Goal: Learn about a topic: Learn about a topic

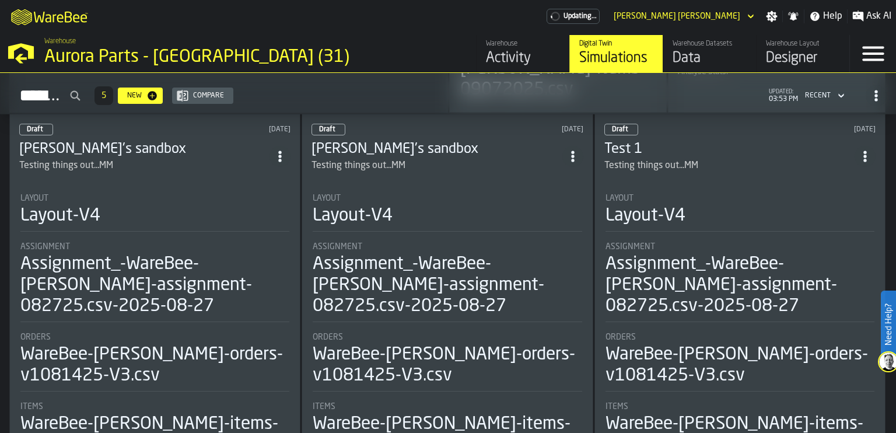
scroll to position [390, 0]
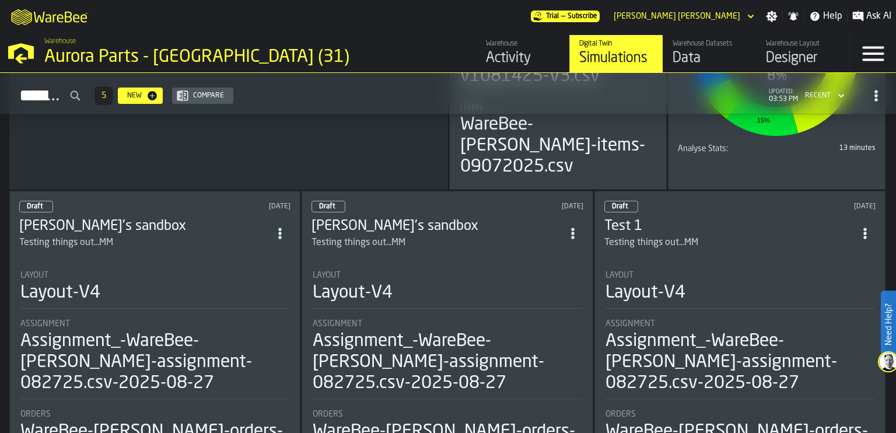
click at [478, 218] on div "Draft [DATE] [PERSON_NAME]'s sandbox Testing things out...MM Layout Layout-V4 A…" at bounding box center [447, 368] width 291 height 354
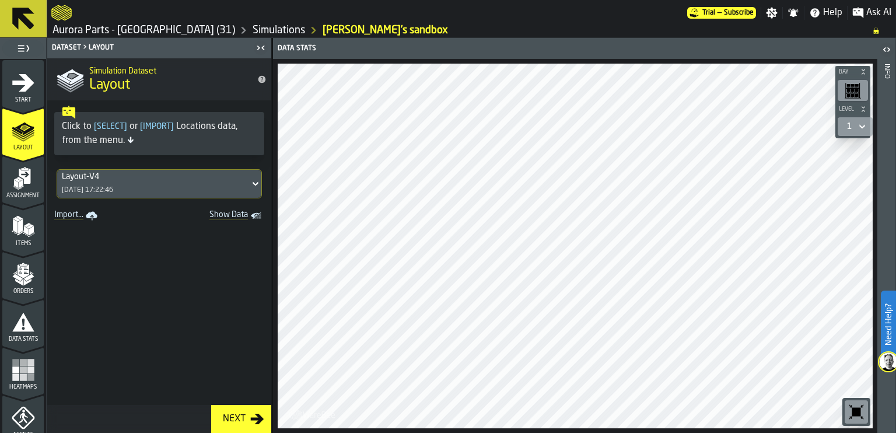
click at [254, 422] on icon "button-Next" at bounding box center [257, 419] width 14 height 14
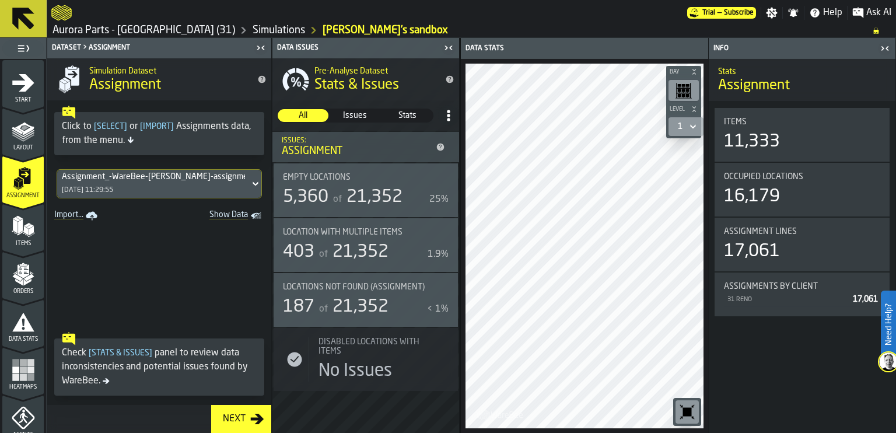
click at [254, 422] on icon "button-Next" at bounding box center [257, 419] width 14 height 14
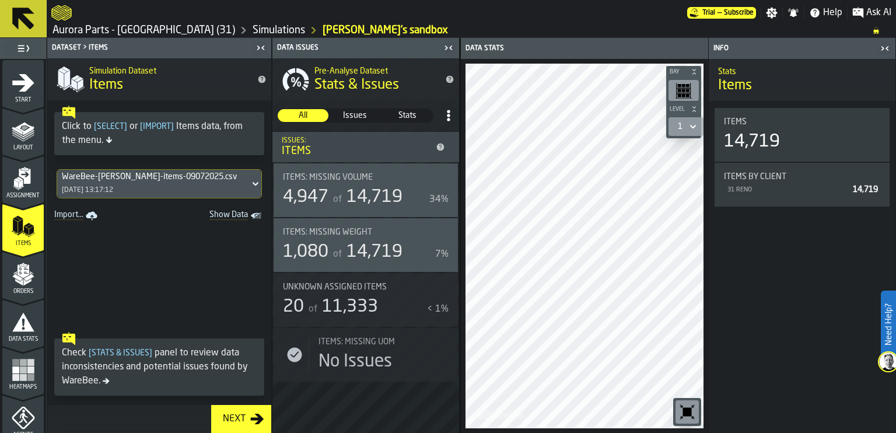
click at [250, 177] on icon at bounding box center [256, 184] width 12 height 14
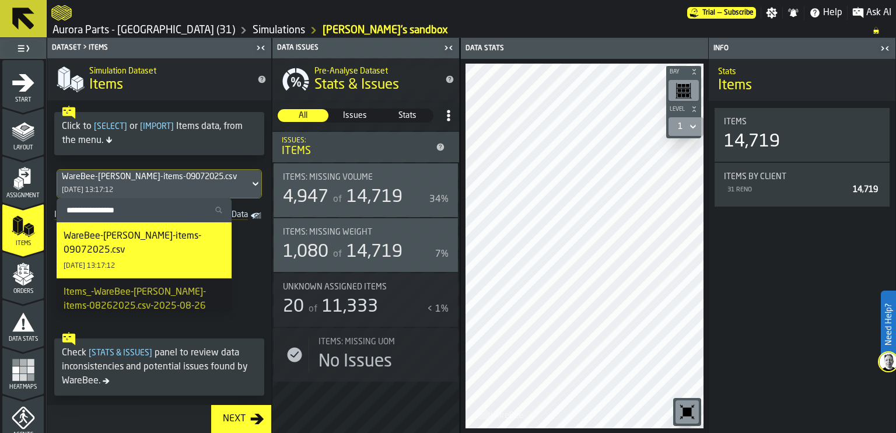
click at [100, 253] on div "WareBee-[PERSON_NAME]-items-09072025.csv" at bounding box center [144, 243] width 161 height 28
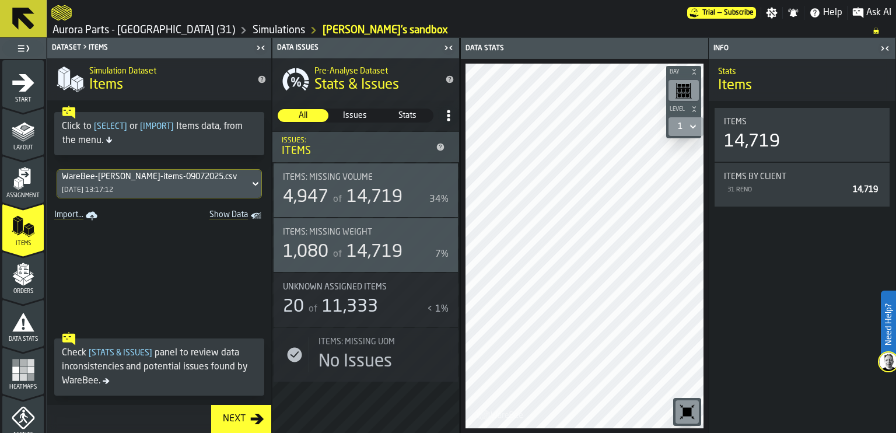
click at [23, 272] on icon "menu Orders" at bounding box center [23, 274] width 23 height 23
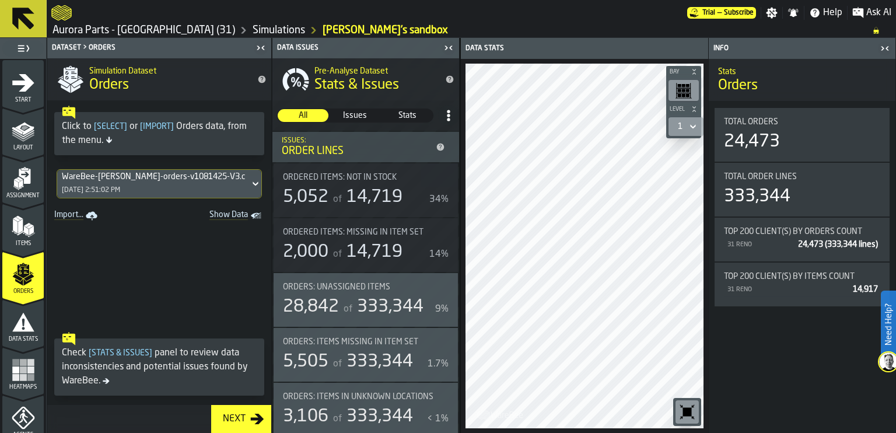
click at [20, 317] on icon "menu Data Stats" at bounding box center [23, 321] width 22 height 19
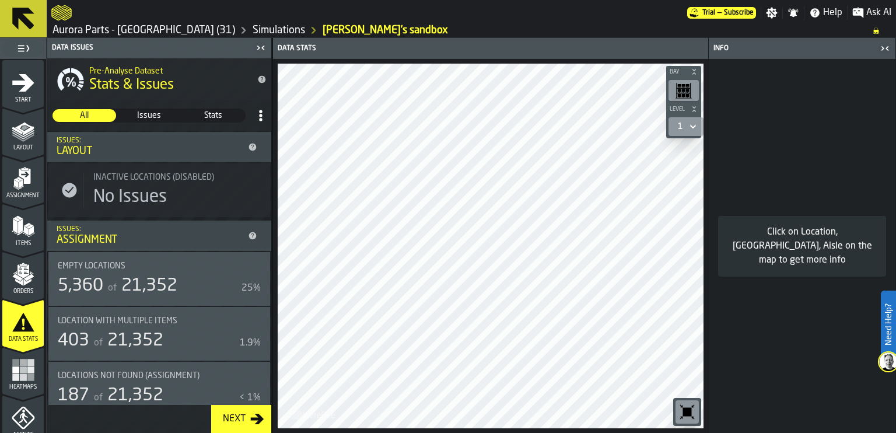
click at [23, 377] on rect "menu Heatmaps" at bounding box center [23, 376] width 7 height 7
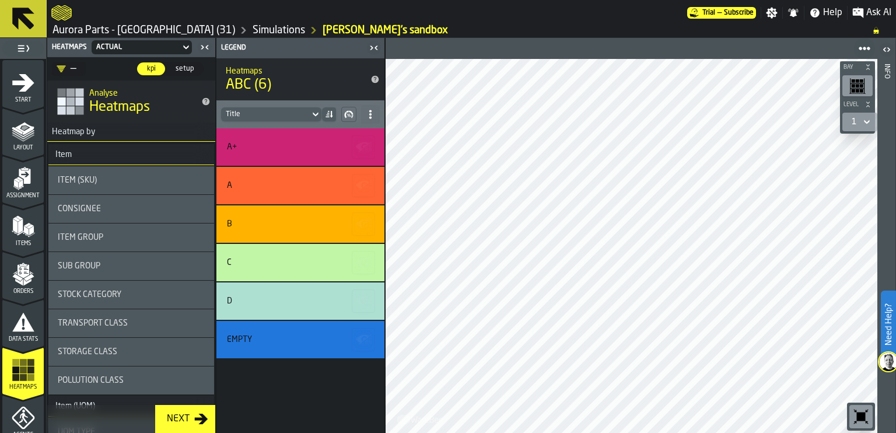
click at [22, 80] on icon "menu Start" at bounding box center [23, 83] width 22 height 18
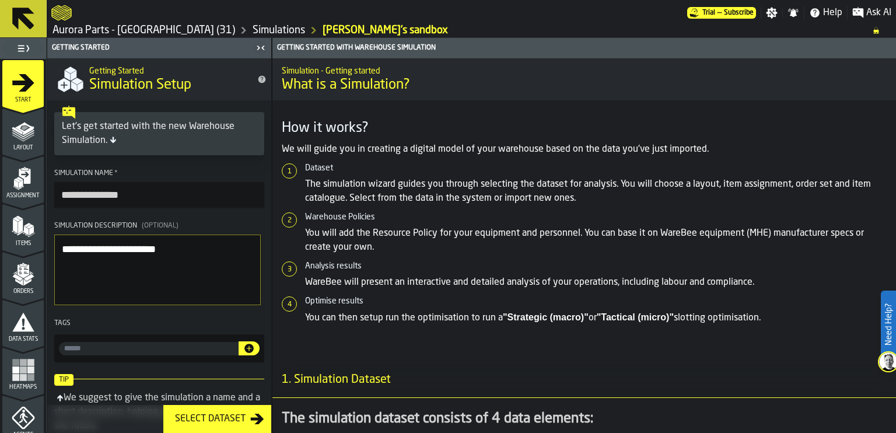
click at [244, 422] on div "Select Dataset" at bounding box center [210, 419] width 80 height 14
click at [64, 401] on div "We suggest to give the simulation a name and a short description, helping you b…" at bounding box center [157, 411] width 206 height 37
click at [85, 349] on input "input-value-" at bounding box center [149, 348] width 180 height 13
click at [232, 418] on div "Select Dataset" at bounding box center [210, 419] width 80 height 14
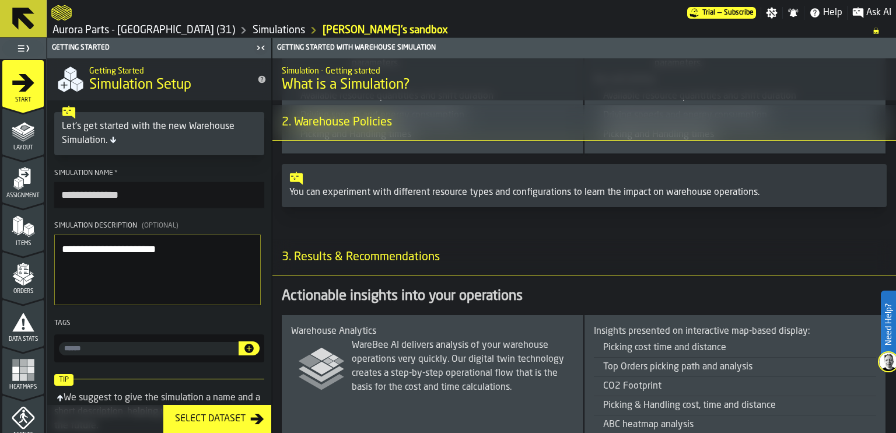
scroll to position [974, 0]
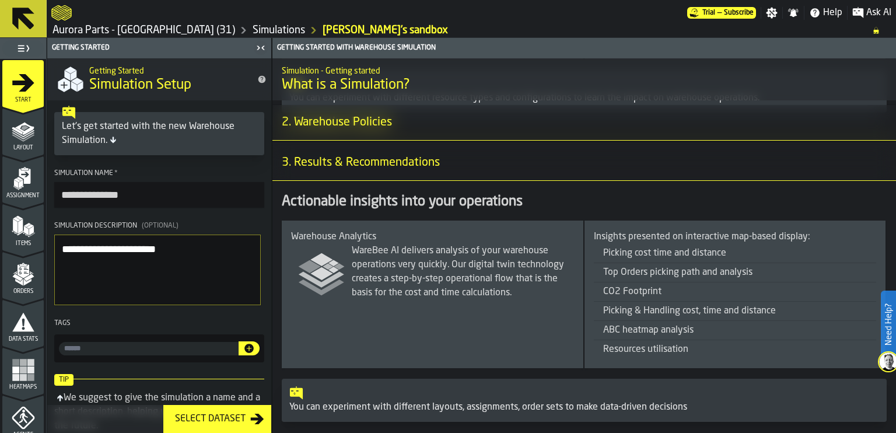
click at [249, 421] on div "Select Dataset" at bounding box center [210, 419] width 80 height 14
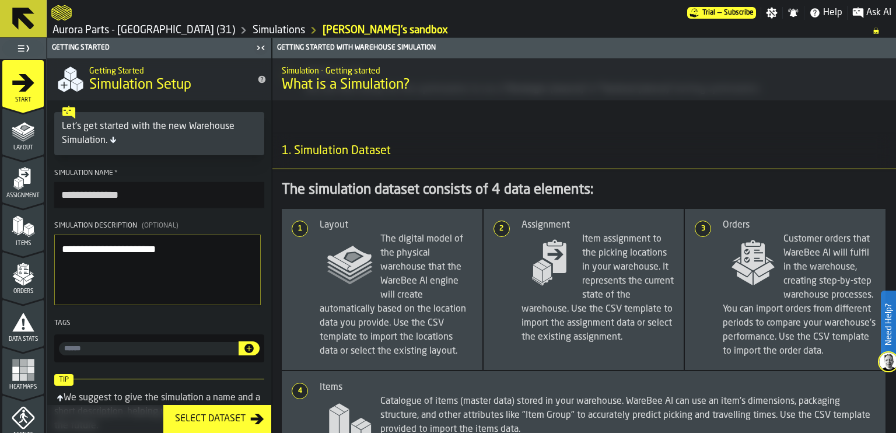
scroll to position [0, 0]
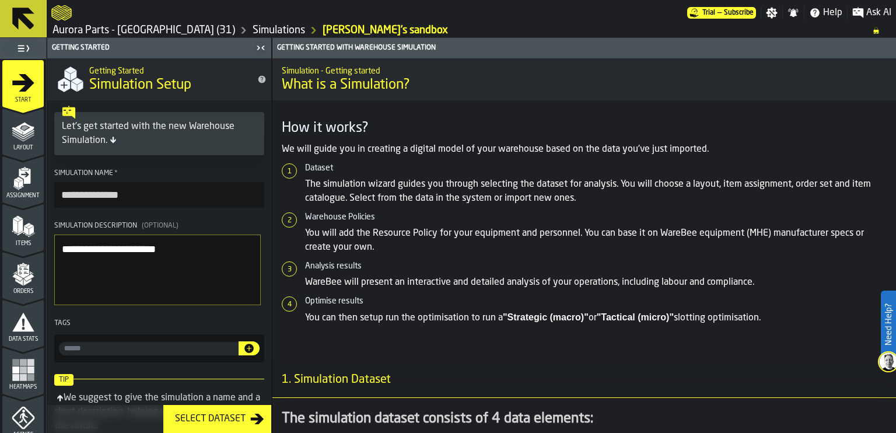
click at [117, 195] on input "**********" at bounding box center [159, 195] width 210 height 26
click at [253, 351] on button "button-" at bounding box center [249, 348] width 21 height 14
click at [112, 348] on input "input-value-" at bounding box center [121, 348] width 81 height 13
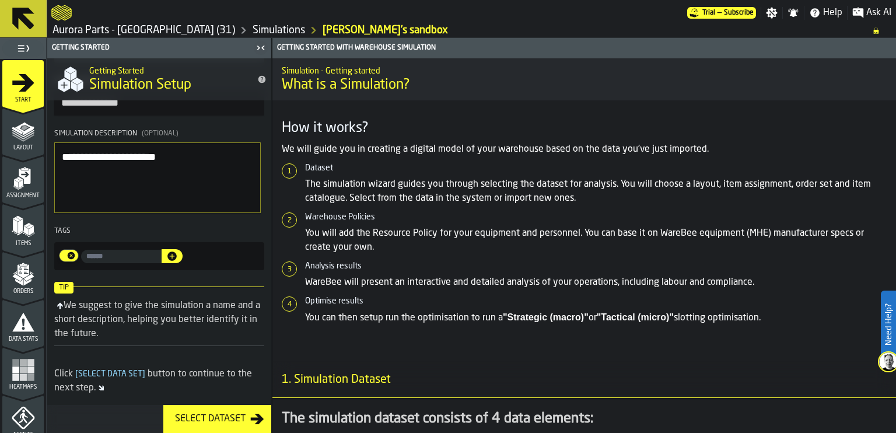
drag, startPoint x: 65, startPoint y: 290, endPoint x: 152, endPoint y: 281, distance: 86.8
click at [152, 281] on div "Tip We suggest to give the simulation a name and a short description, helping y…" at bounding box center [159, 320] width 224 height 90
click at [112, 375] on span "[ Select Data Set ]" at bounding box center [110, 374] width 75 height 8
click at [215, 415] on div "Select Dataset" at bounding box center [210, 419] width 80 height 14
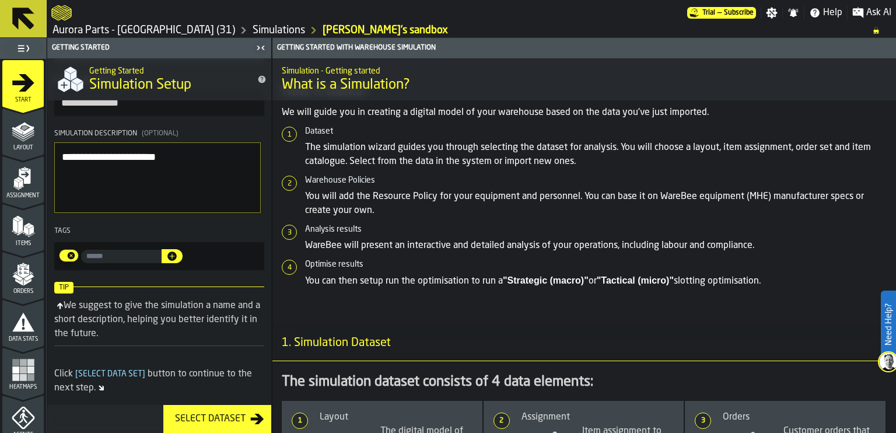
scroll to position [0, 0]
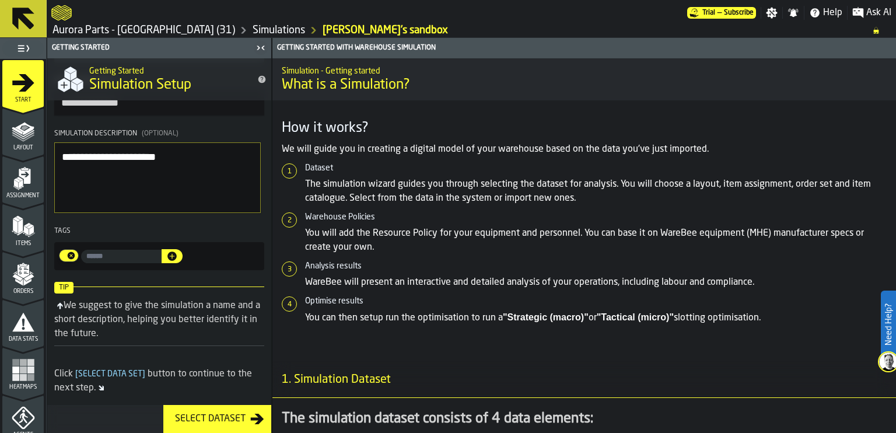
click at [115, 376] on span "[ Select Data Set ]" at bounding box center [110, 374] width 75 height 8
click at [114, 389] on div "Click [ Select Data Set ] button to continue to the next step." at bounding box center [159, 381] width 210 height 28
click at [222, 420] on div "Select Dataset" at bounding box center [210, 419] width 80 height 14
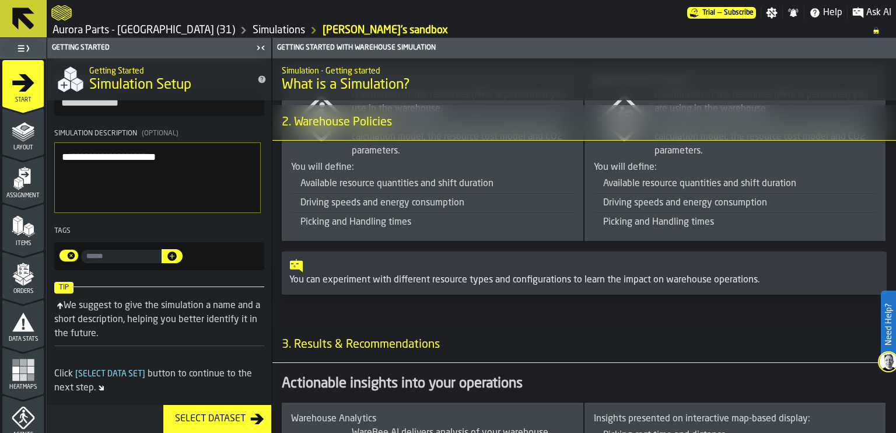
scroll to position [793, 0]
click at [226, 419] on div "Select Dataset" at bounding box center [210, 419] width 80 height 14
click at [20, 271] on icon "menu Orders" at bounding box center [23, 270] width 12 height 13
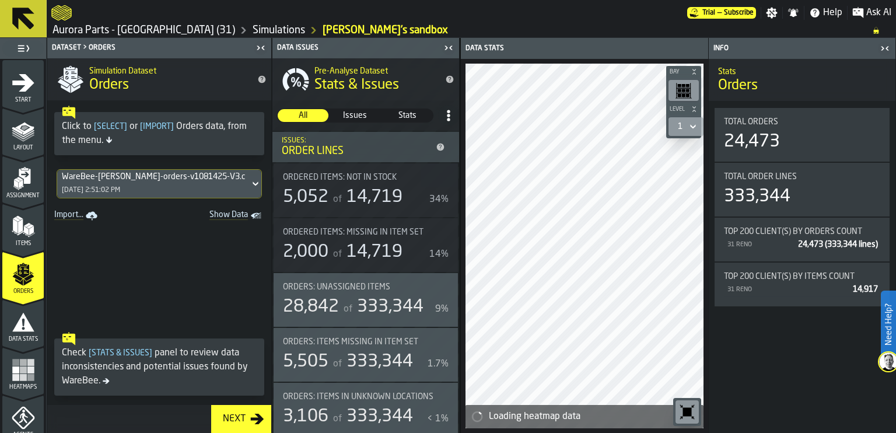
click at [20, 139] on polygon "menu Layout" at bounding box center [23, 137] width 23 height 7
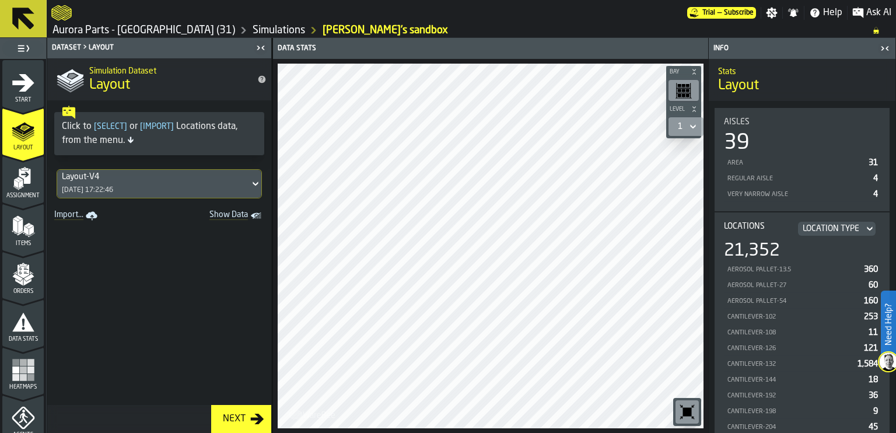
click at [21, 181] on polygon "menu Assignment" at bounding box center [21, 184] width 4 height 8
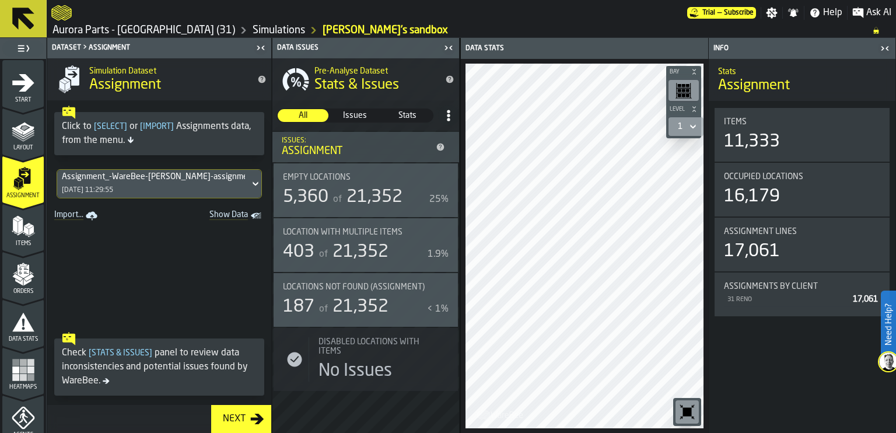
click at [18, 223] on polygon "menu Items" at bounding box center [20, 226] width 5 height 15
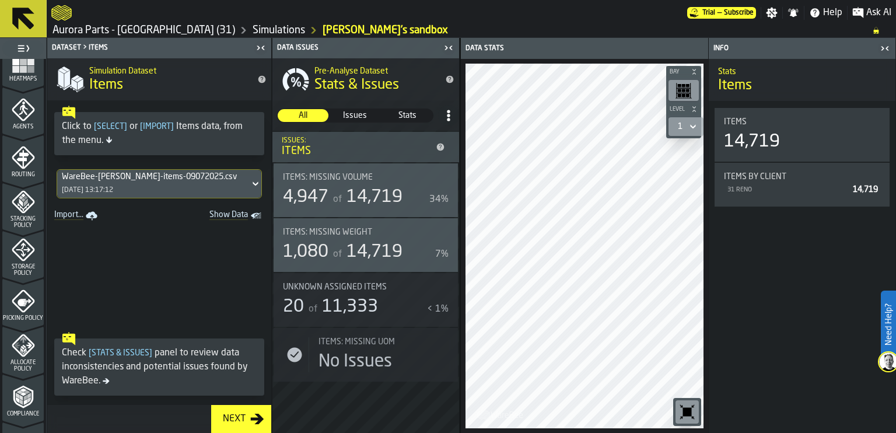
scroll to position [322, 0]
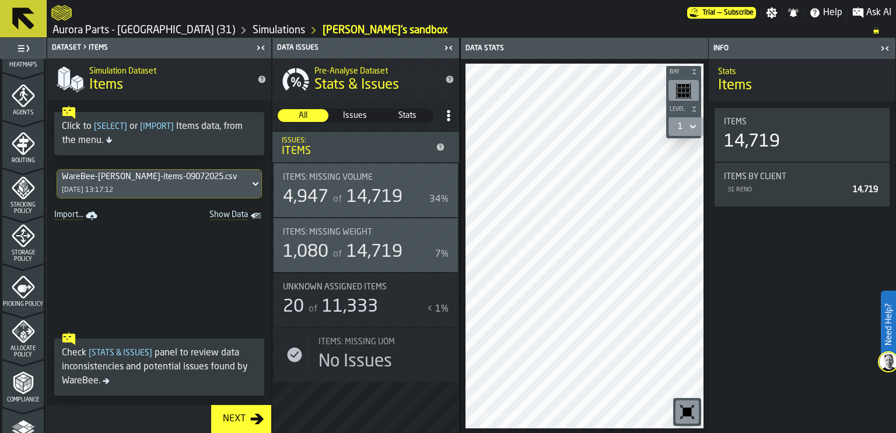
click at [16, 230] on icon "menu Storage Policy" at bounding box center [23, 235] width 23 height 23
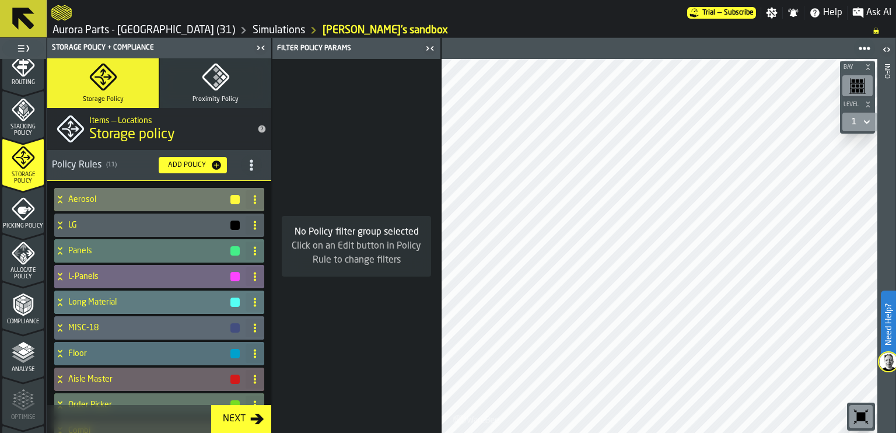
scroll to position [395, 0]
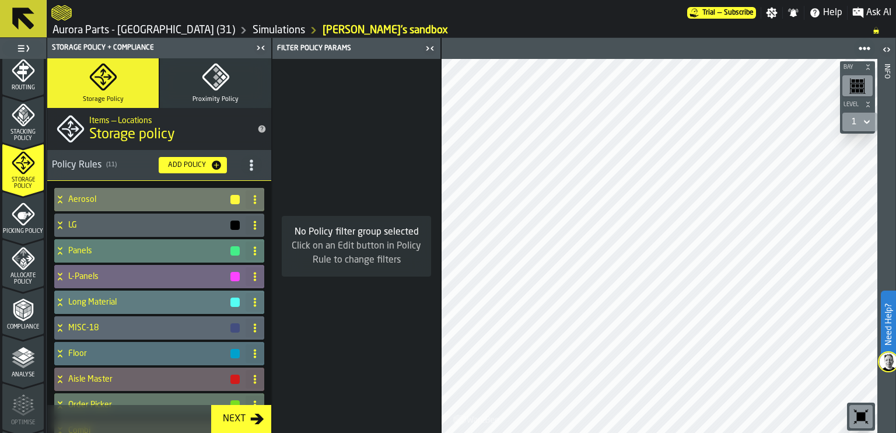
click at [145, 253] on h4 "Panels" at bounding box center [148, 250] width 161 height 9
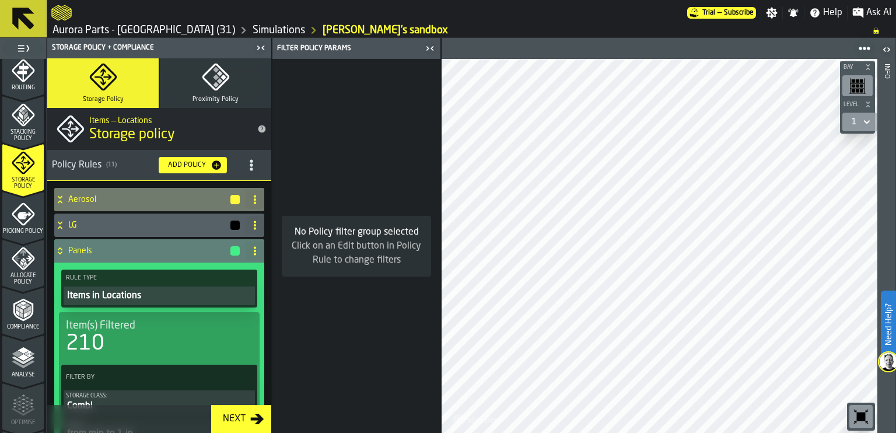
scroll to position [119, 0]
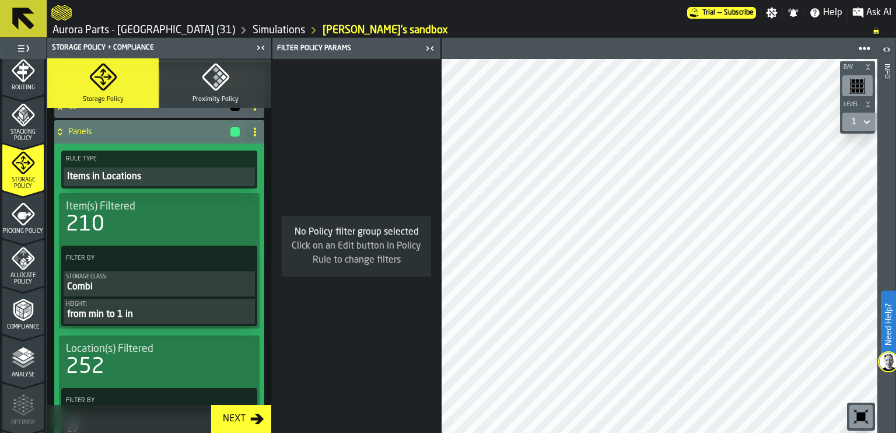
click at [26, 221] on div "Picking Policy" at bounding box center [22, 218] width 41 height 32
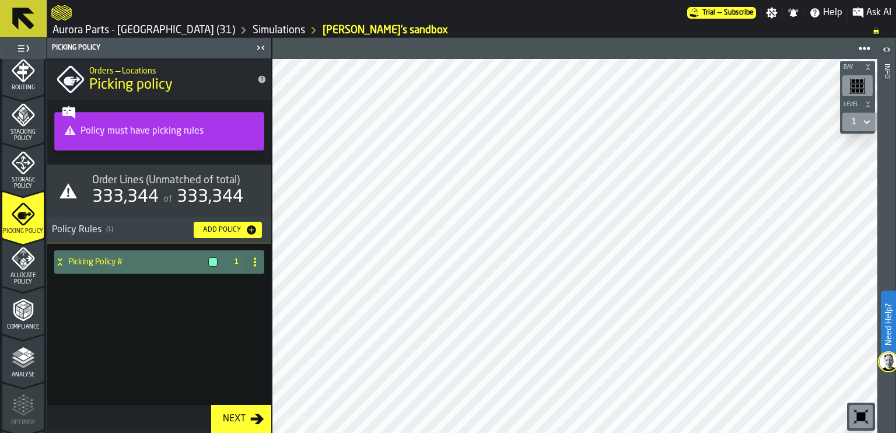
click at [17, 251] on icon "menu Allocate Policy" at bounding box center [23, 258] width 23 height 23
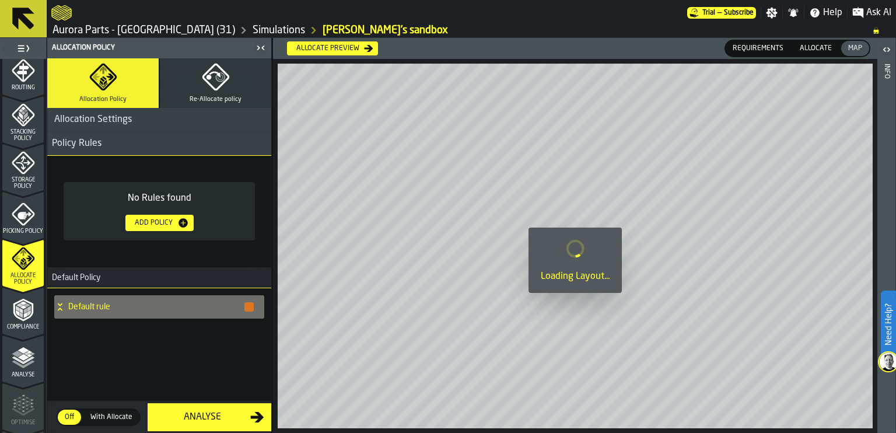
click at [20, 319] on icon "menu Compliance" at bounding box center [23, 309] width 23 height 23
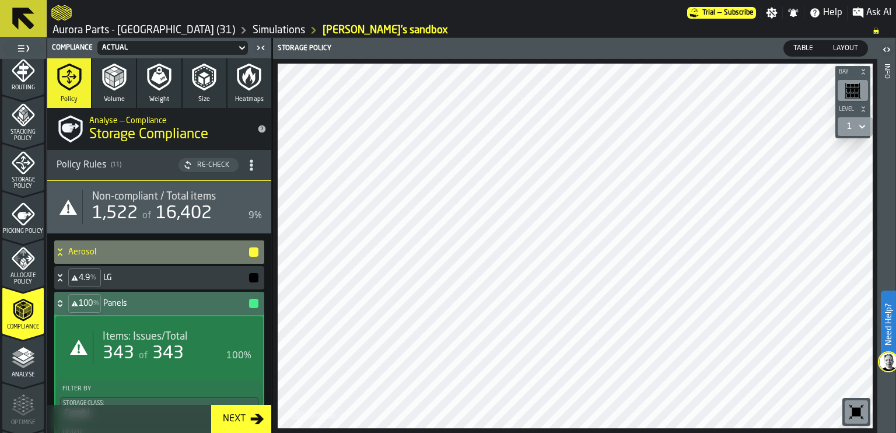
scroll to position [487, 0]
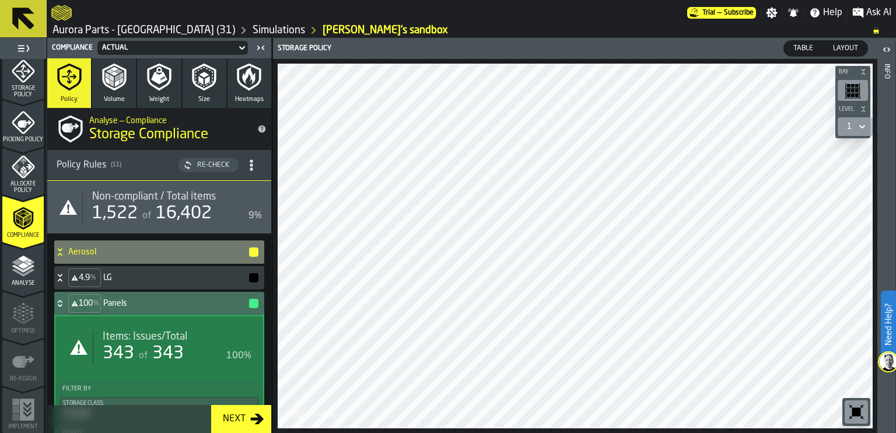
click at [20, 264] on polygon "menu Analyse" at bounding box center [23, 265] width 11 height 6
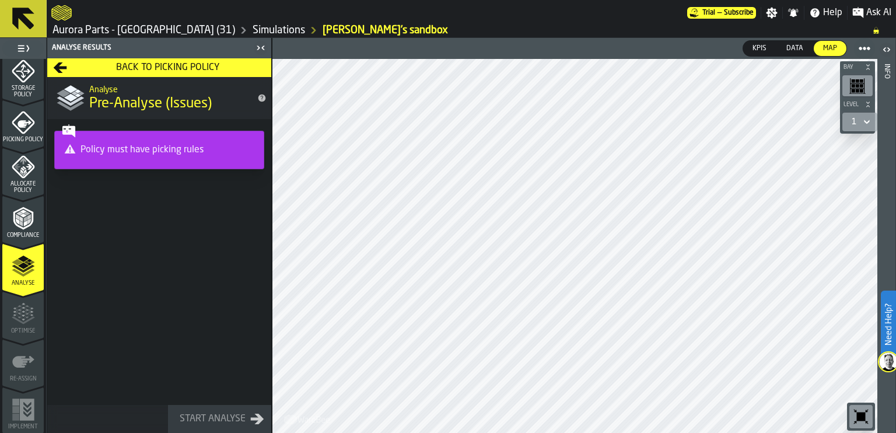
click at [21, 226] on icon "menu Compliance" at bounding box center [23, 218] width 23 height 23
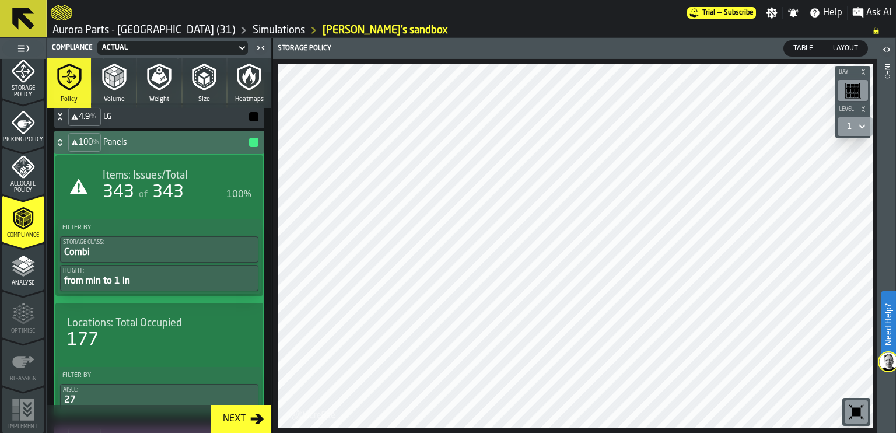
scroll to position [159, 0]
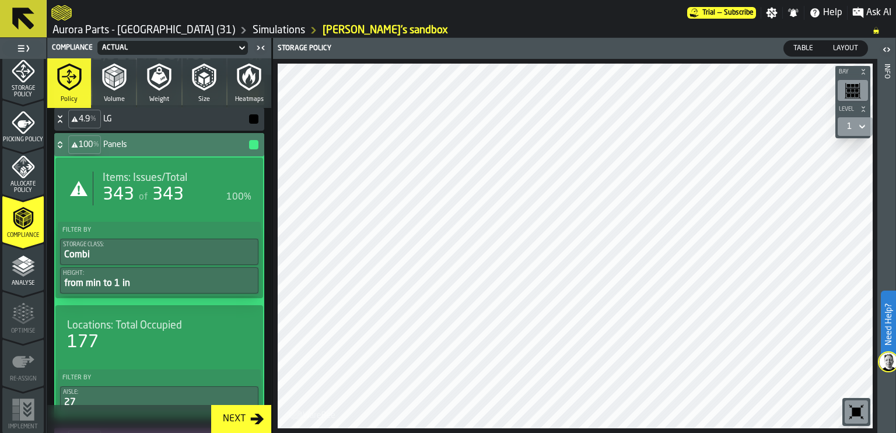
click at [156, 147] on h4 "Panels" at bounding box center [175, 144] width 145 height 9
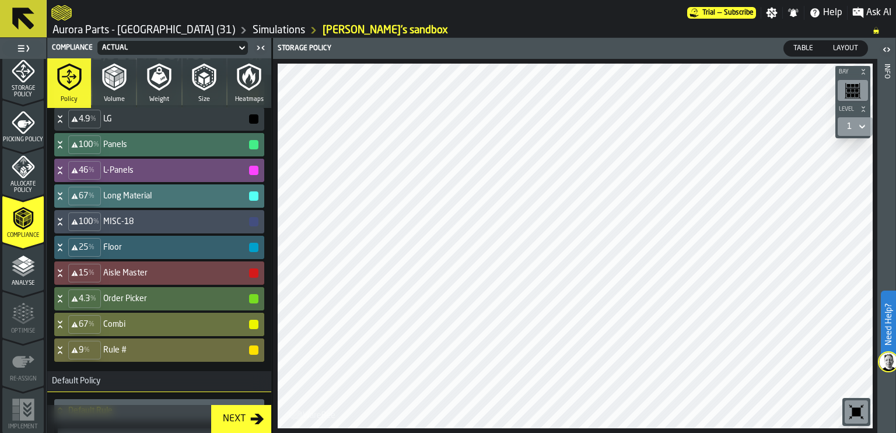
click at [159, 273] on h4 "Aisle Master" at bounding box center [175, 272] width 145 height 9
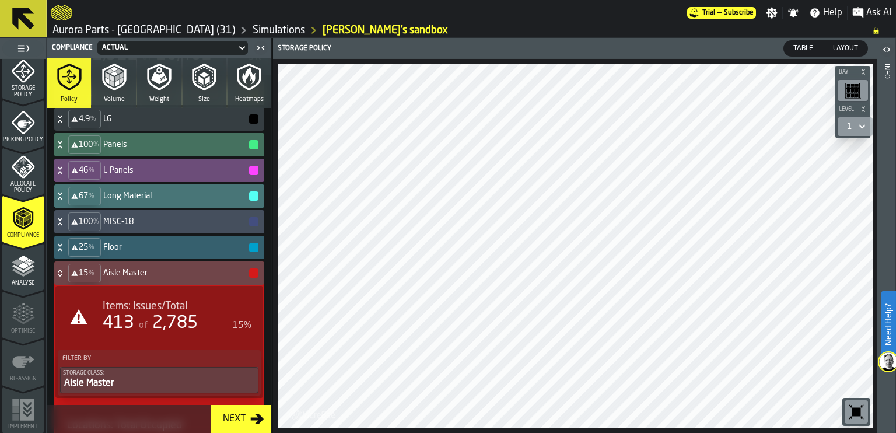
click at [159, 273] on h4 "Aisle Master" at bounding box center [175, 272] width 145 height 9
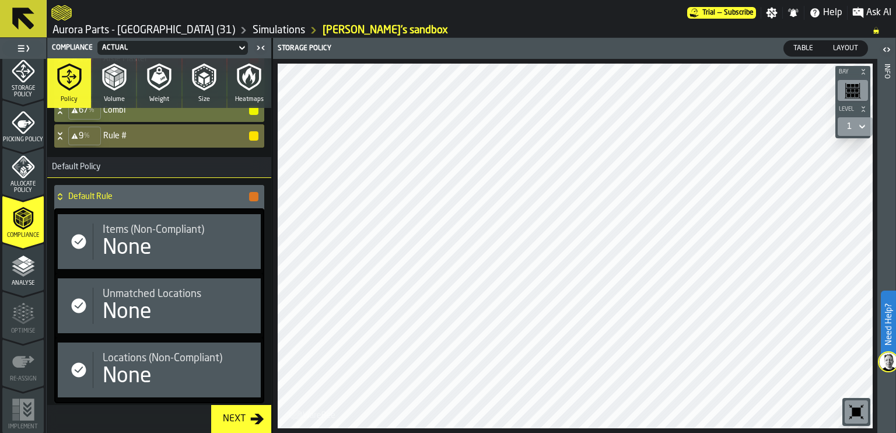
scroll to position [373, 0]
click at [26, 270] on polyline "menu Analyse" at bounding box center [23, 272] width 23 height 8
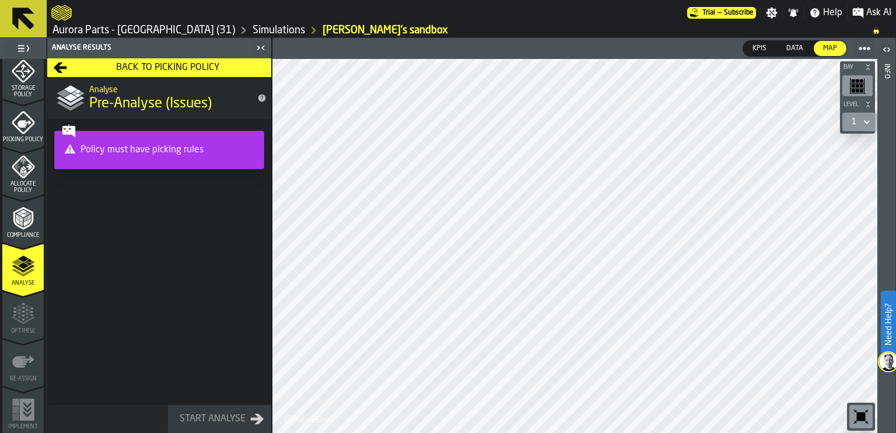
click at [145, 149] on div "Policy must have picking rules" at bounding box center [159, 149] width 195 height 23
click at [24, 314] on icon "menu Optimise" at bounding box center [23, 313] width 23 height 23
click at [27, 220] on icon "menu Compliance" at bounding box center [29, 221] width 4 height 6
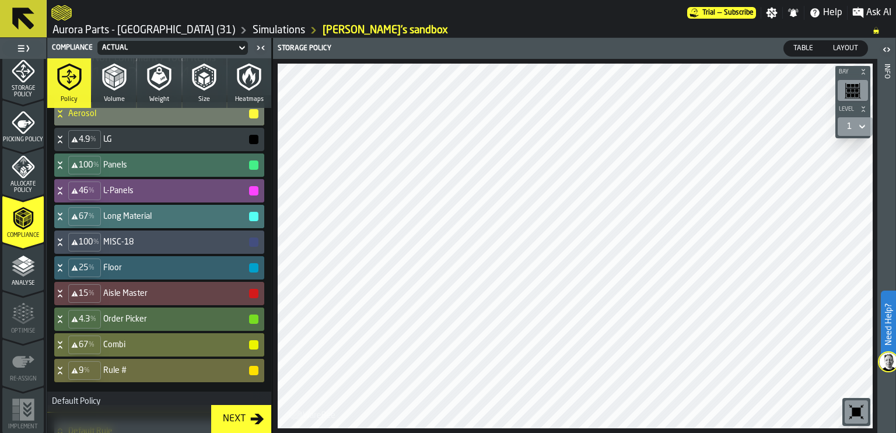
scroll to position [137, 0]
click at [145, 368] on h4 "Rule #" at bounding box center [175, 371] width 145 height 9
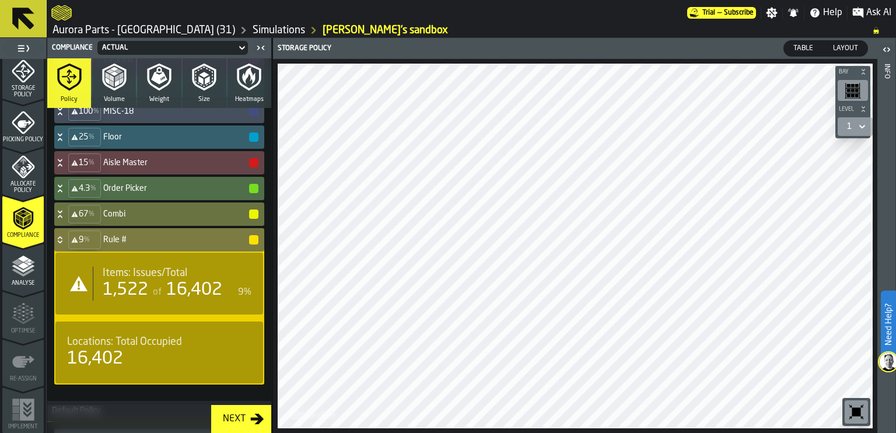
scroll to position [270, 0]
click at [159, 230] on div "9 % Rule #" at bounding box center [156, 238] width 205 height 23
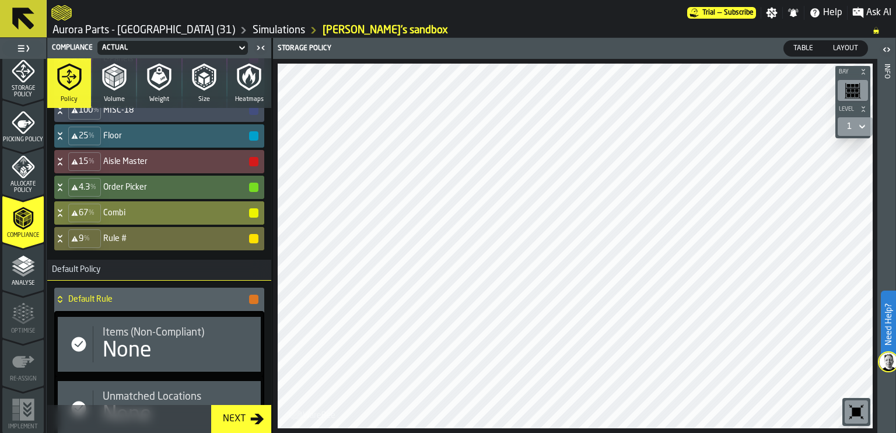
click at [149, 208] on h4 "Combi" at bounding box center [175, 212] width 145 height 9
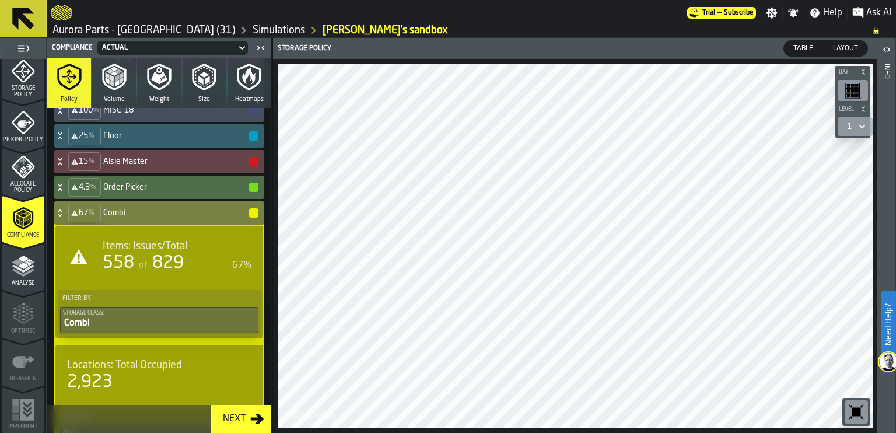
click at [149, 208] on h4 "Combi" at bounding box center [175, 212] width 145 height 9
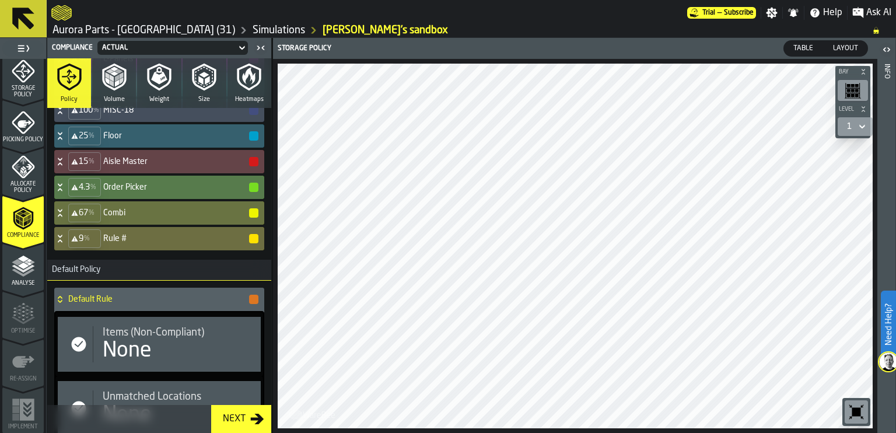
click at [149, 183] on h4 "Order Picker" at bounding box center [175, 187] width 145 height 9
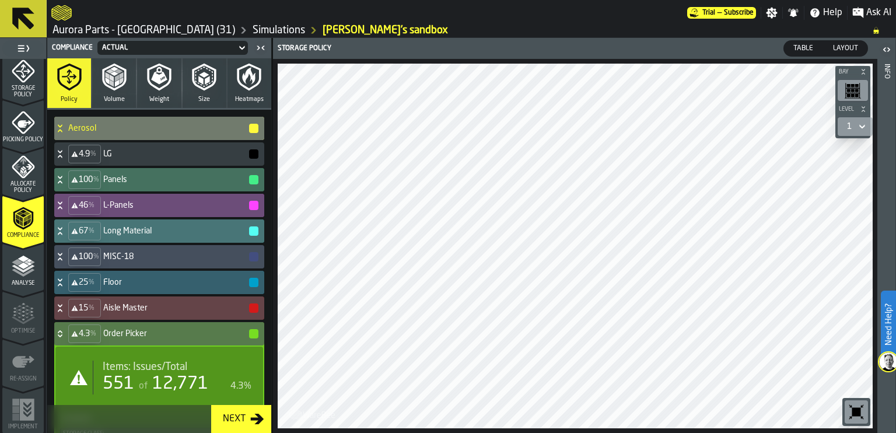
scroll to position [119, 0]
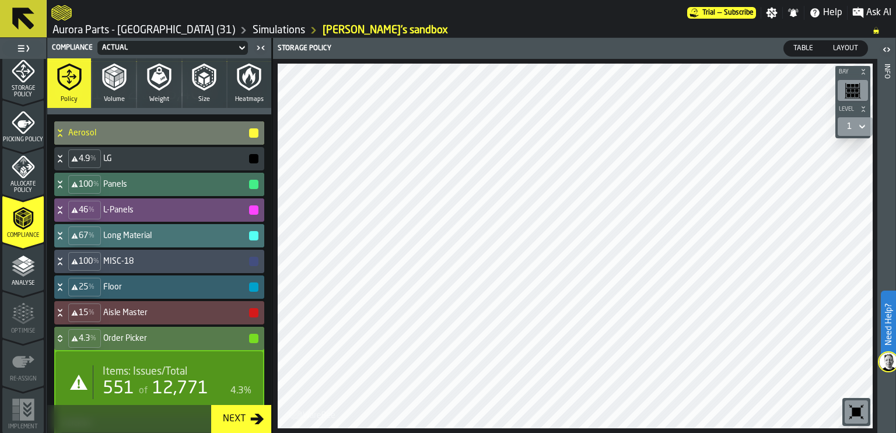
click at [118, 338] on h4 "Order Picker" at bounding box center [175, 338] width 145 height 9
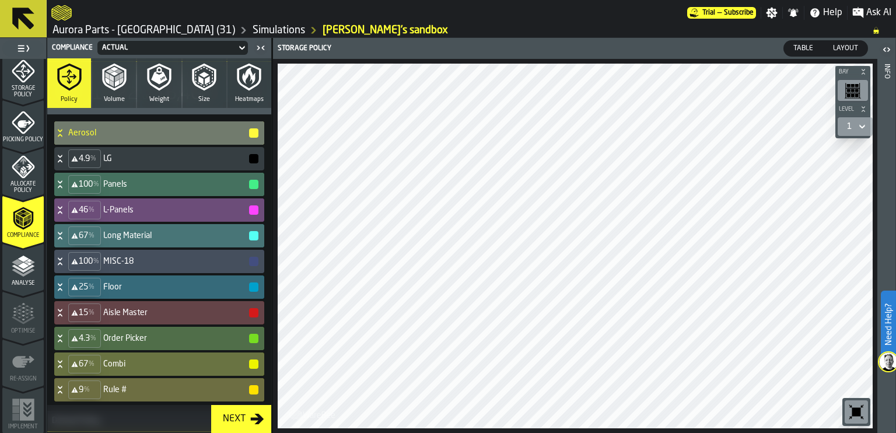
click at [153, 287] on h4 "Floor" at bounding box center [175, 286] width 145 height 9
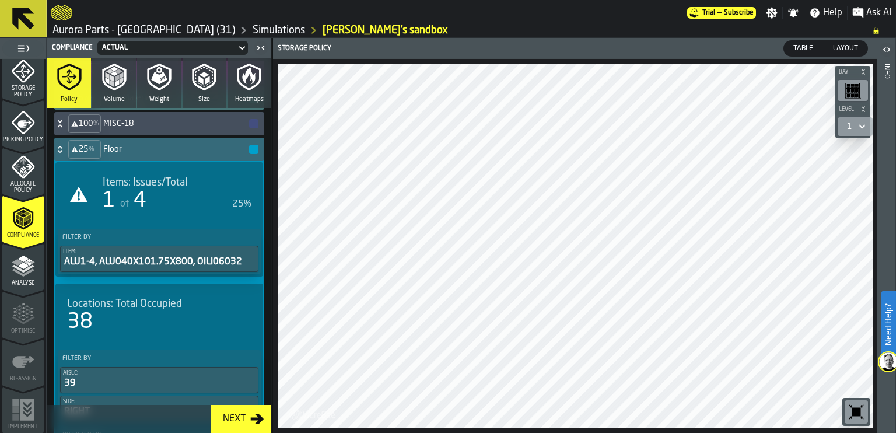
scroll to position [268, 0]
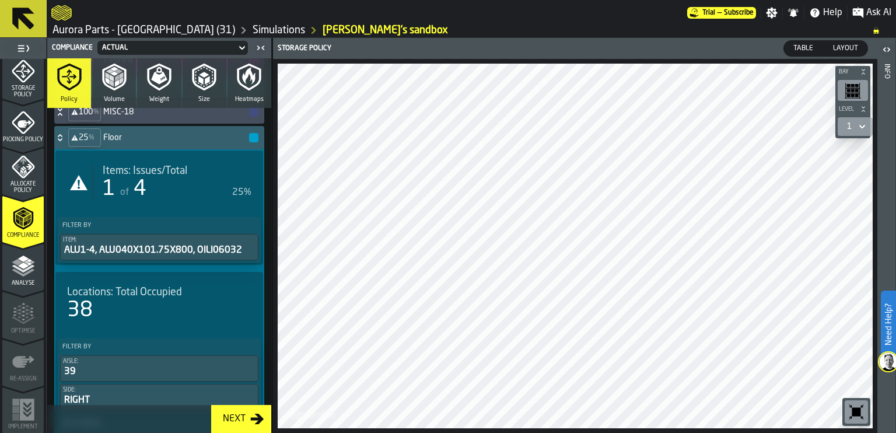
click at [116, 73] on polyline "button" at bounding box center [114, 73] width 8 height 4
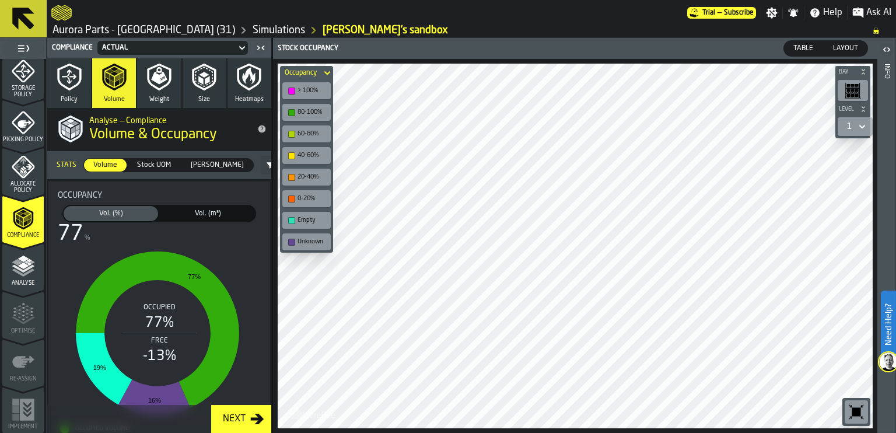
scroll to position [173, 0]
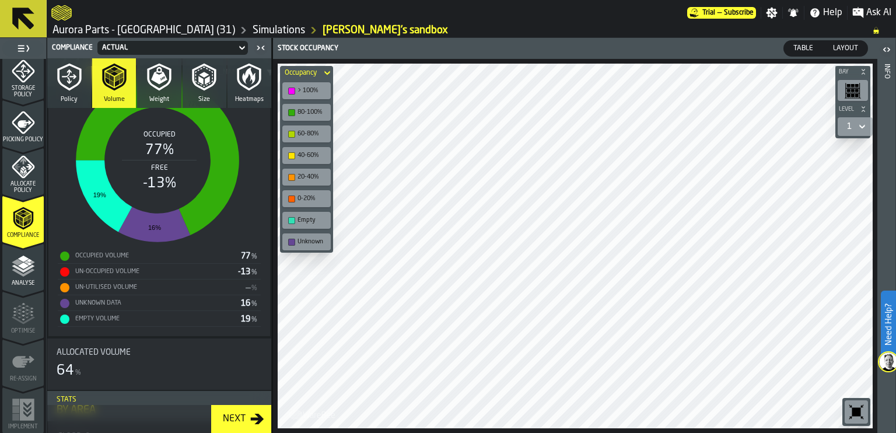
click at [235, 414] on div "Next" at bounding box center [234, 419] width 32 height 14
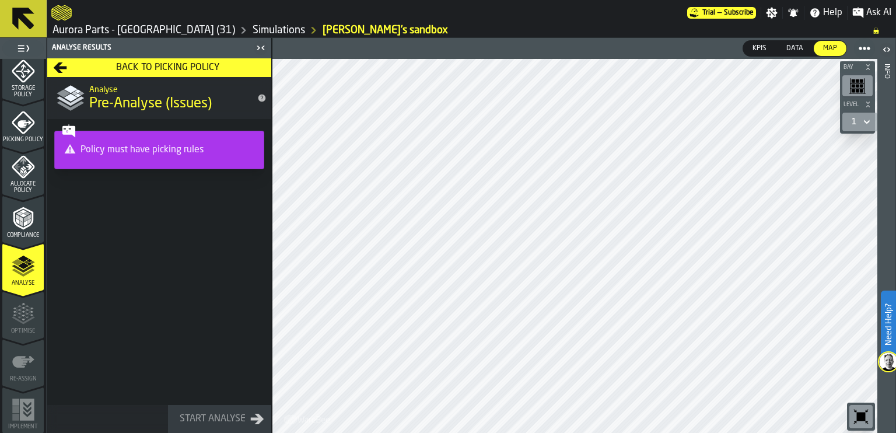
click at [162, 98] on span "Pre-Analyse (Issues)" at bounding box center [150, 104] width 123 height 19
click at [144, 151] on div "Policy must have picking rules" at bounding box center [159, 149] width 195 height 23
click at [64, 152] on icon at bounding box center [70, 149] width 12 height 12
click at [28, 271] on polyline "menu Analyse" at bounding box center [23, 272] width 23 height 8
click at [58, 64] on icon "button-Back to Picking Policy" at bounding box center [60, 67] width 13 height 11
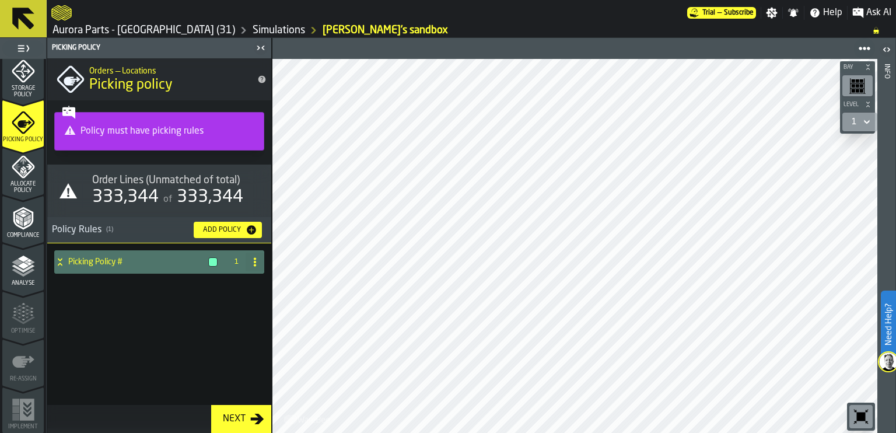
click at [232, 228] on div "Add Policy" at bounding box center [221, 230] width 47 height 8
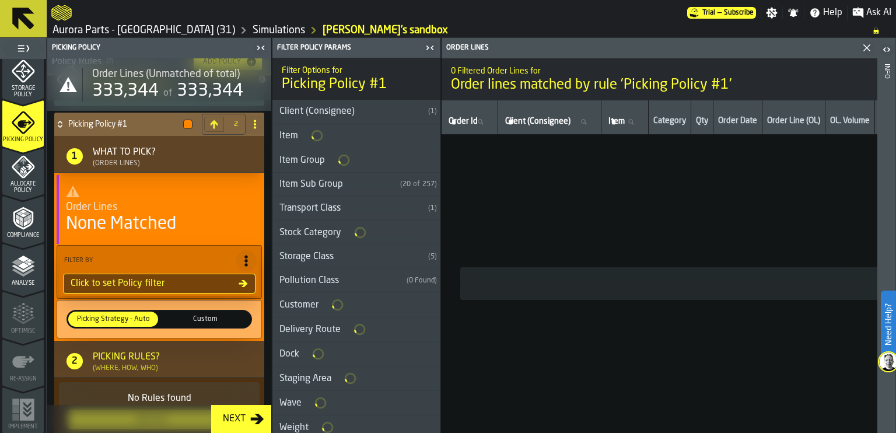
scroll to position [177, 0]
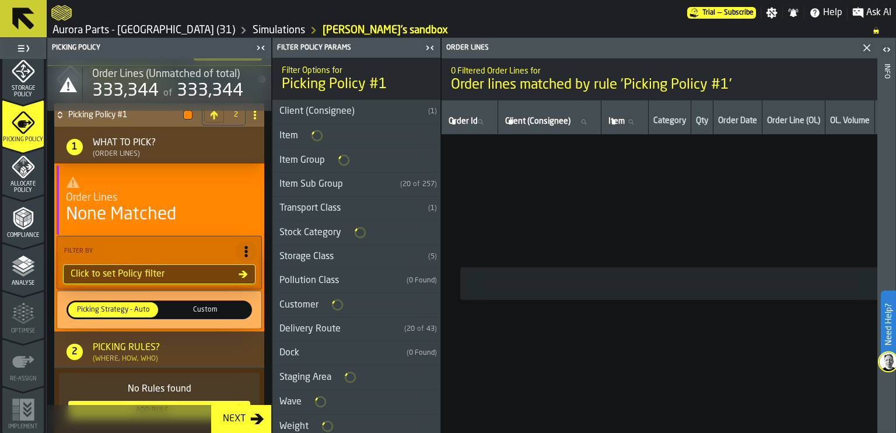
click at [134, 273] on div "Click to set Policy filter" at bounding box center [152, 274] width 173 height 14
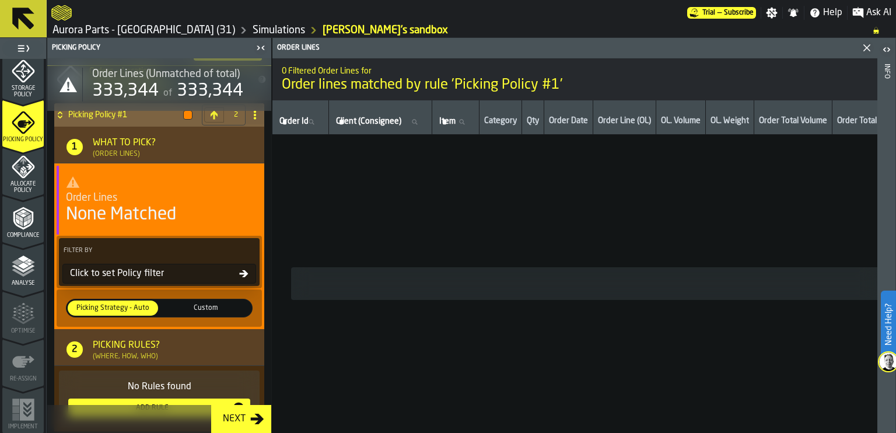
click at [187, 275] on div "Click to set Policy filter" at bounding box center [152, 274] width 174 height 14
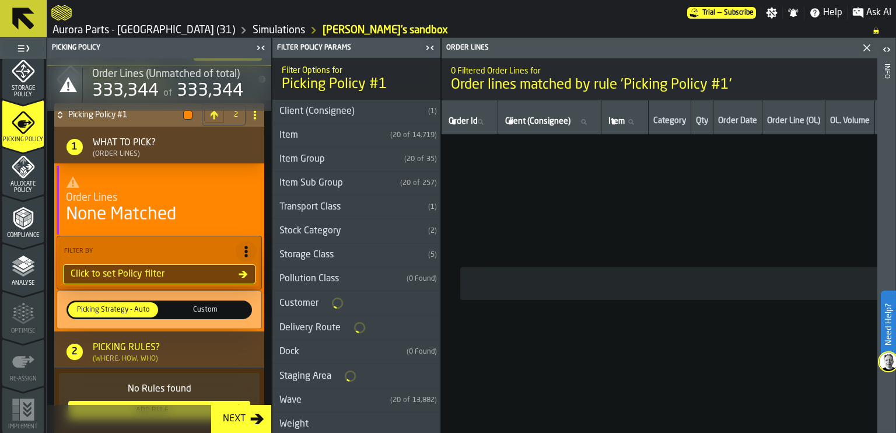
scroll to position [208, 0]
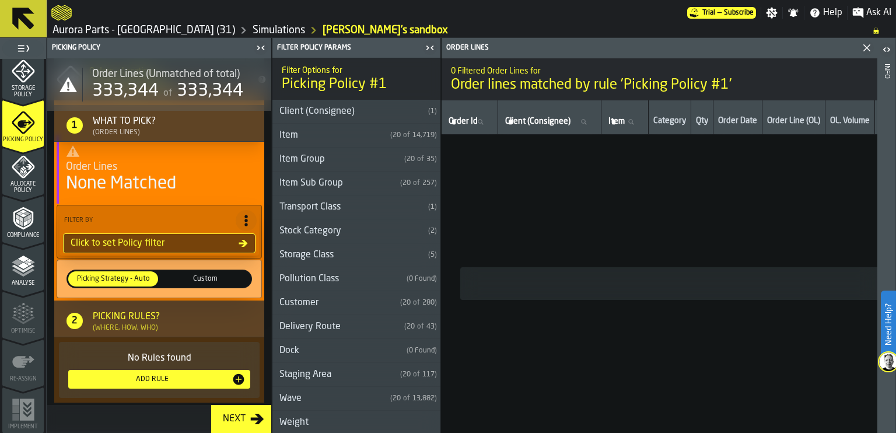
click at [249, 428] on button "Next" at bounding box center [241, 419] width 60 height 28
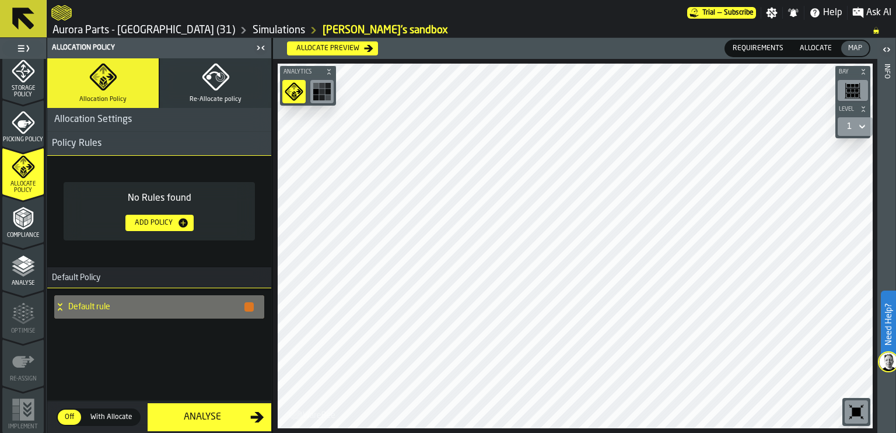
click at [33, 221] on icon "menu Compliance" at bounding box center [23, 218] width 23 height 23
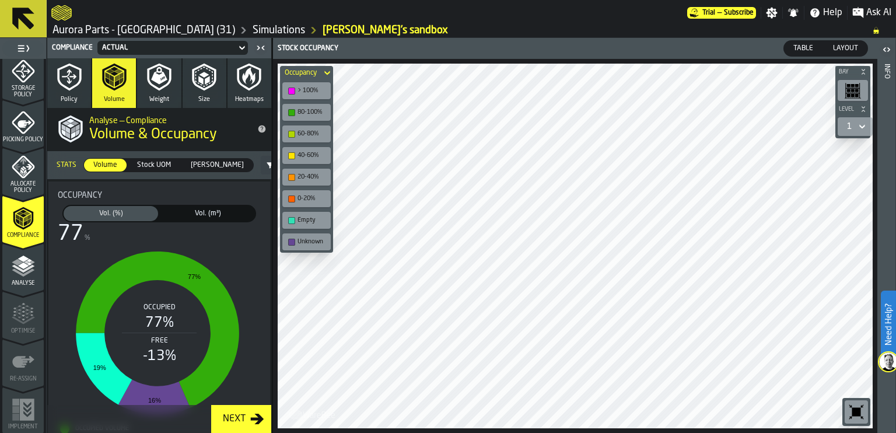
click at [36, 280] on span "Analyse" at bounding box center [22, 283] width 41 height 6
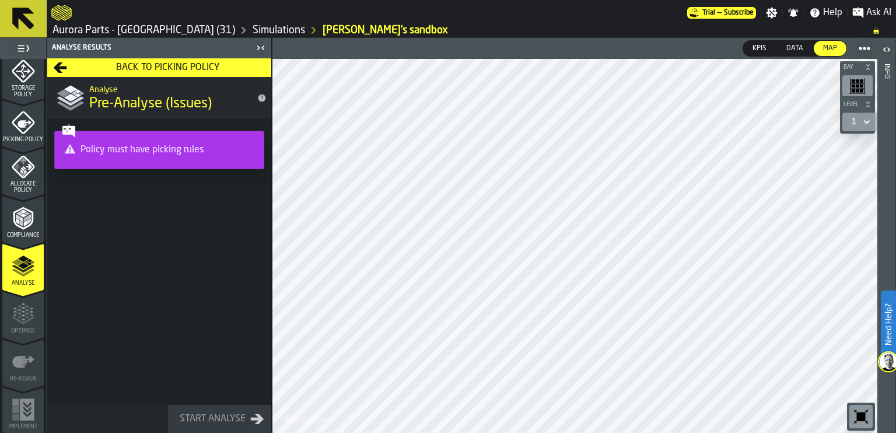
click at [23, 216] on polyline "menu Compliance" at bounding box center [25, 219] width 4 height 6
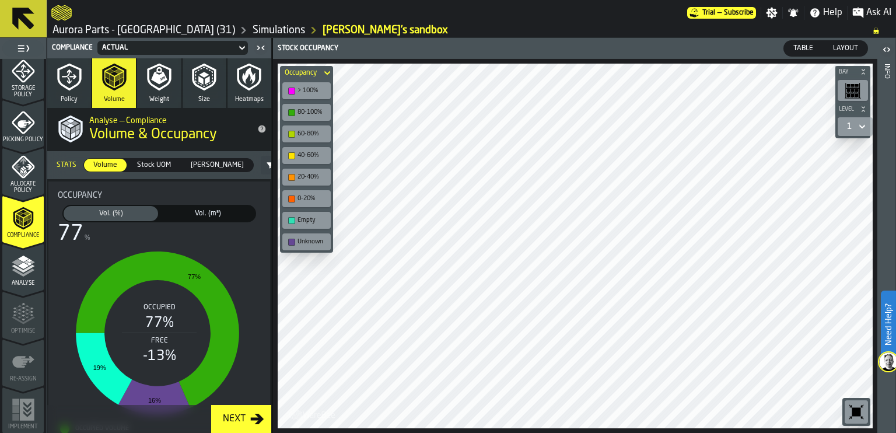
click at [314, 82] on div "> 100%" at bounding box center [306, 90] width 48 height 17
click at [307, 111] on div "80-100%" at bounding box center [313, 113] width 30 height 8
click at [305, 135] on div "60-80%" at bounding box center [313, 134] width 30 height 8
click at [316, 152] on div "40-60%" at bounding box center [313, 156] width 30 height 8
click at [313, 177] on div "20-40%" at bounding box center [313, 177] width 30 height 8
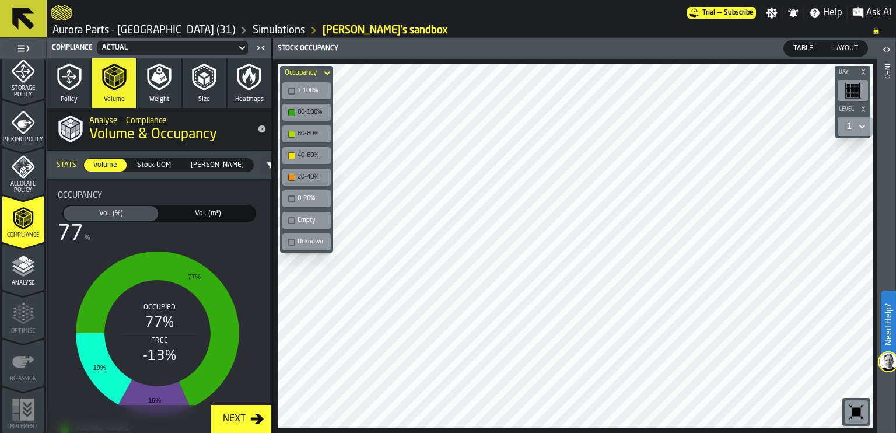
click at [71, 69] on icon "button" at bounding box center [69, 77] width 28 height 28
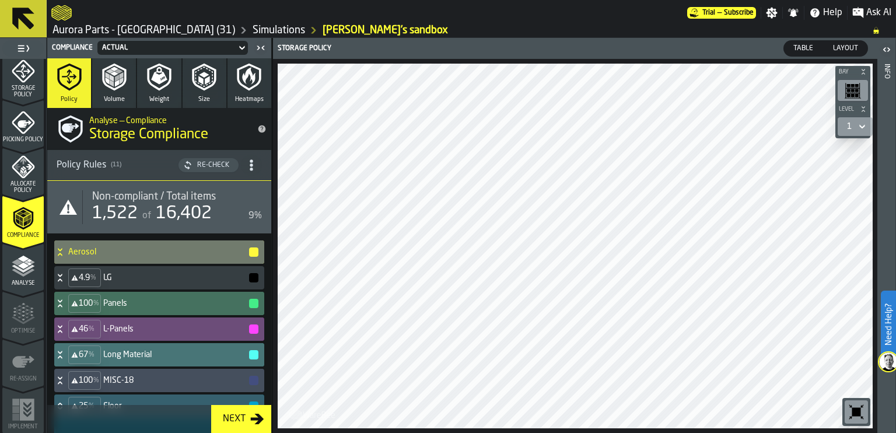
click at [109, 67] on icon "button" at bounding box center [114, 77] width 28 height 28
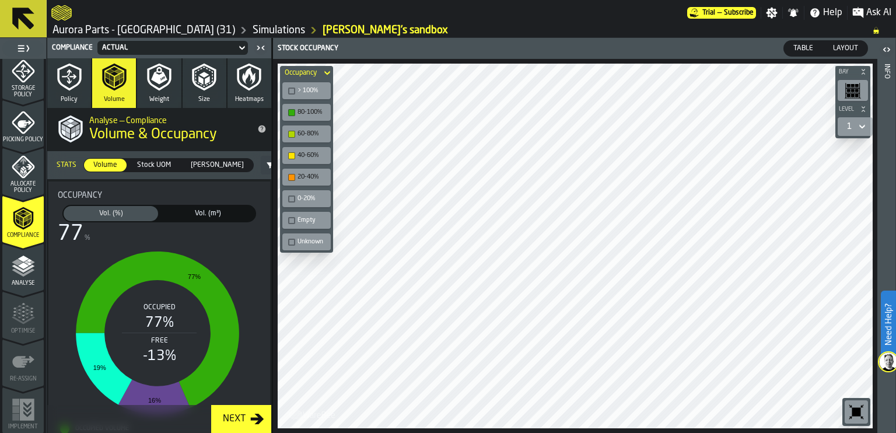
click at [154, 67] on icon "button" at bounding box center [159, 77] width 28 height 28
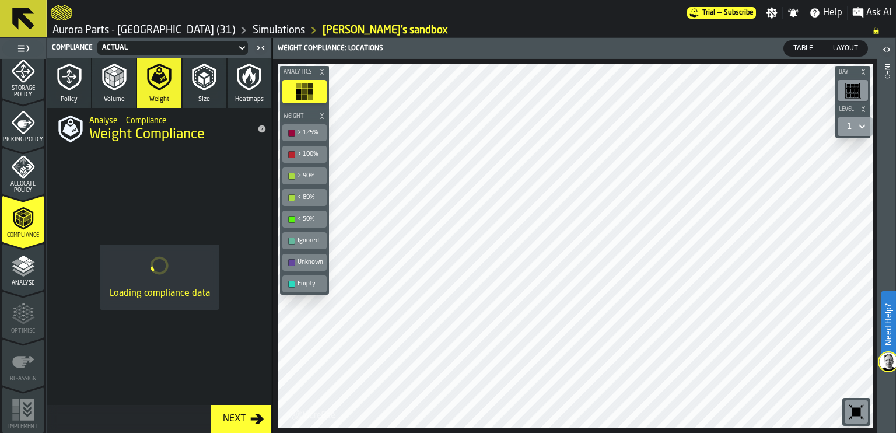
click at [206, 72] on icon "button" at bounding box center [204, 77] width 28 height 28
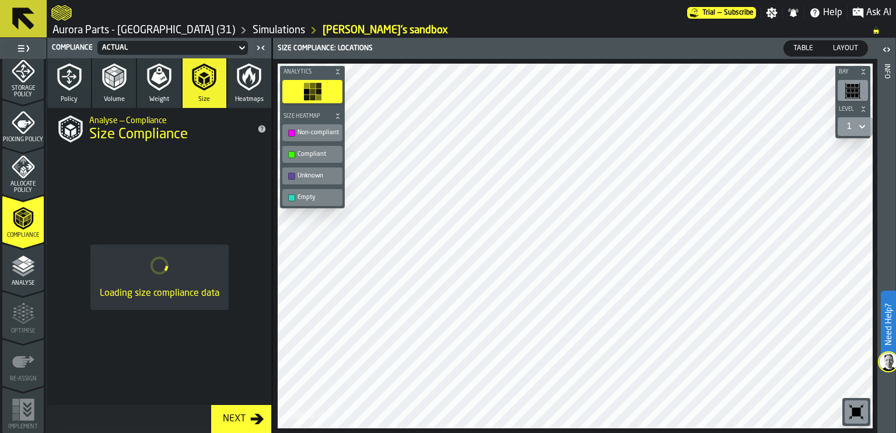
click at [259, 85] on icon "button" at bounding box center [249, 77] width 28 height 28
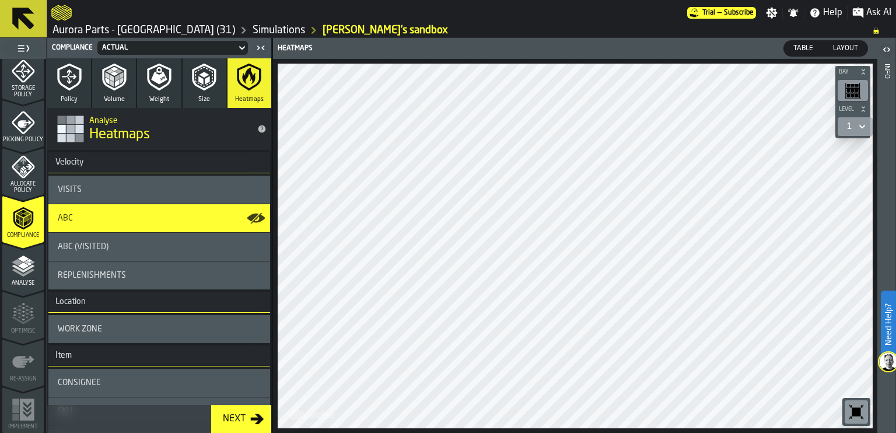
click at [205, 76] on icon "button" at bounding box center [204, 77] width 28 height 28
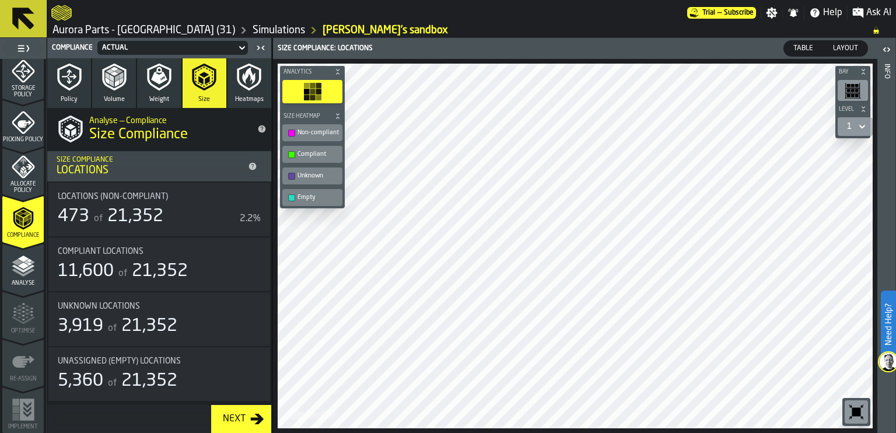
click at [152, 265] on span "21,352" at bounding box center [160, 272] width 56 height 18
click at [155, 69] on icon "button" at bounding box center [159, 77] width 28 height 28
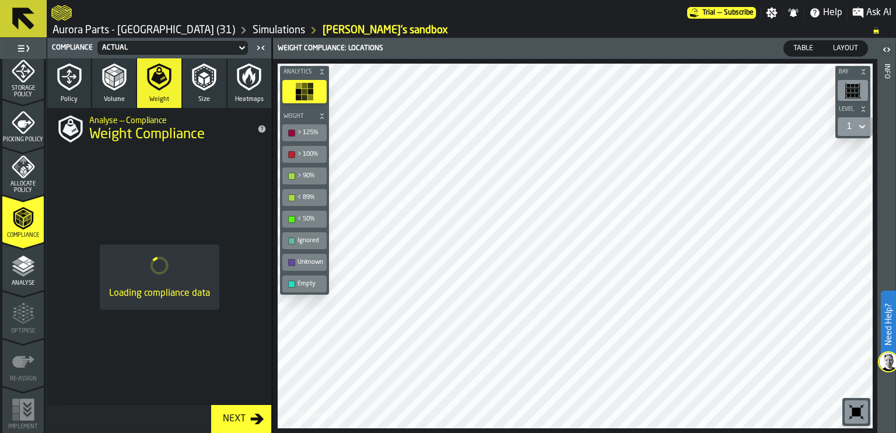
click at [105, 69] on icon "button" at bounding box center [114, 76] width 24 height 27
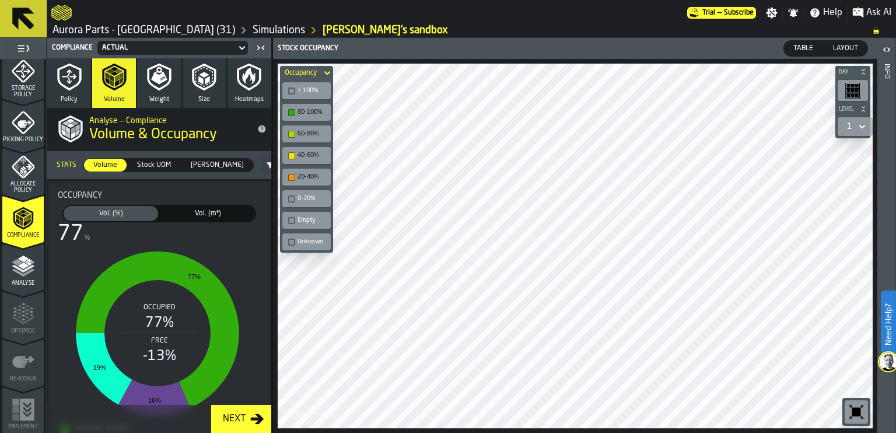
click at [65, 79] on icon "button" at bounding box center [69, 77] width 28 height 28
